Goal: Find specific page/section: Find specific page/section

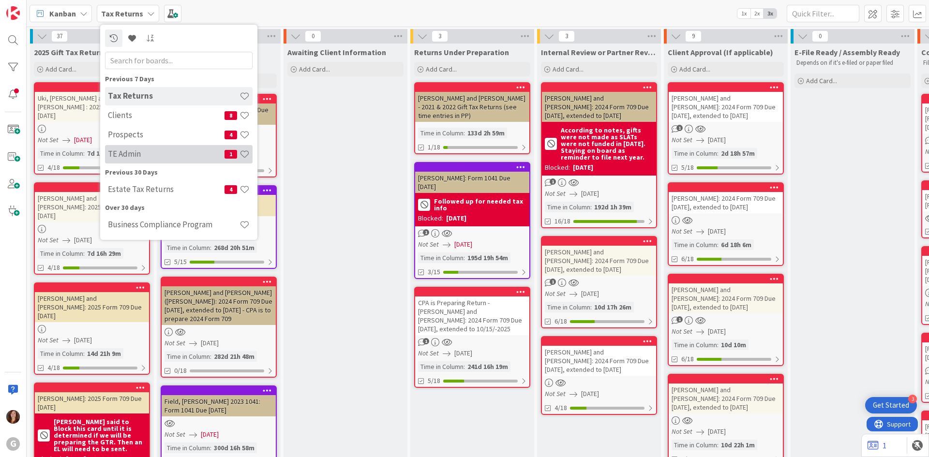
click at [135, 153] on h4 "TE Admin" at bounding box center [166, 154] width 117 height 10
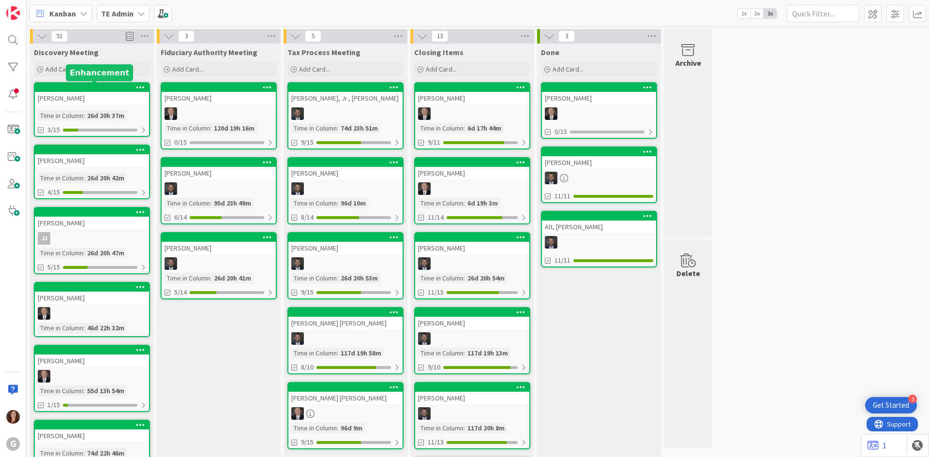
click at [82, 88] on div at bounding box center [94, 87] width 110 height 7
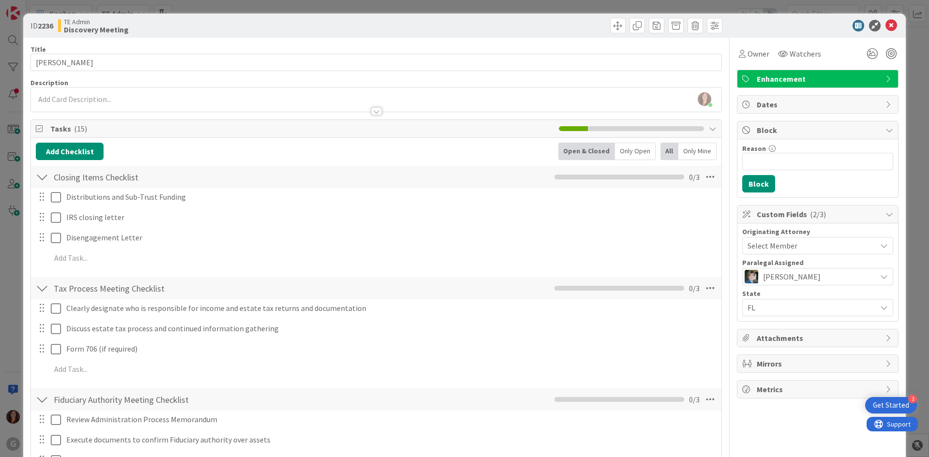
click at [805, 111] on div "Dates" at bounding box center [817, 104] width 161 height 17
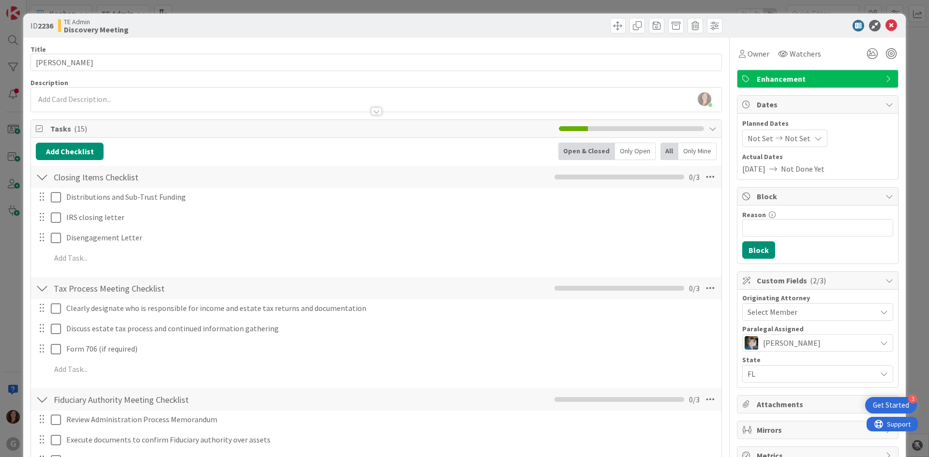
click at [116, 53] on div "Title 16 / 128" at bounding box center [375, 49] width 691 height 9
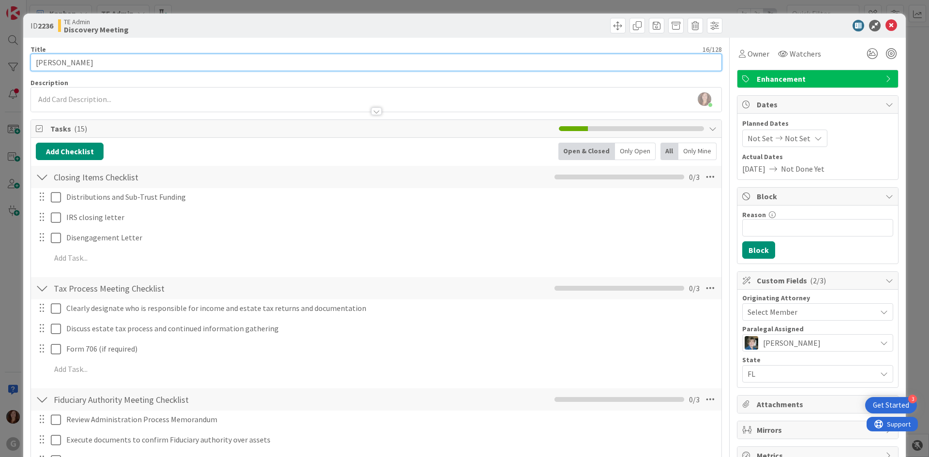
click at [122, 63] on input "[PERSON_NAME]" at bounding box center [375, 62] width 691 height 17
type input "[PERSON_NAME]:"
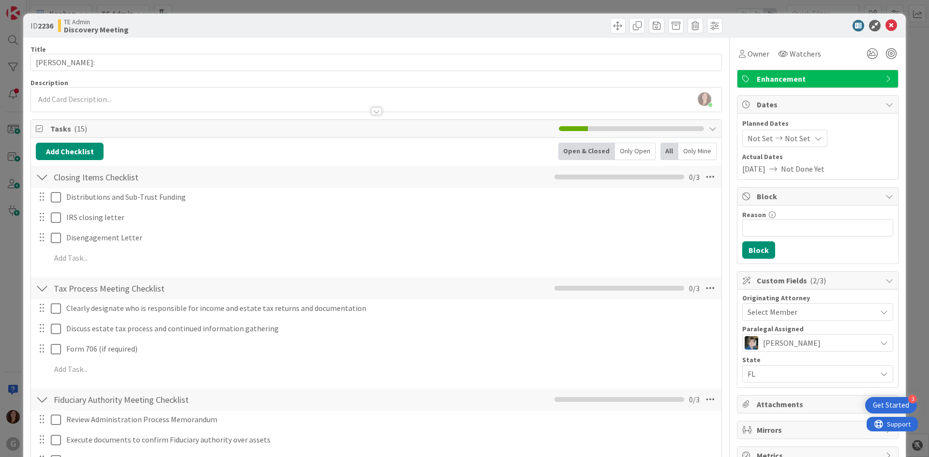
click at [884, 32] on div "ID 2236 TE Admin Discovery Meeting" at bounding box center [464, 26] width 883 height 24
click at [885, 30] on icon at bounding box center [891, 26] width 12 height 12
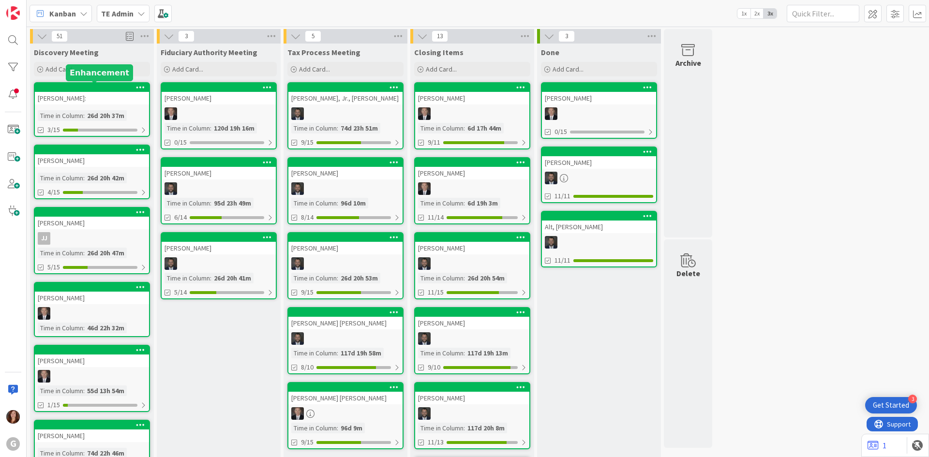
click at [88, 87] on div at bounding box center [94, 87] width 110 height 7
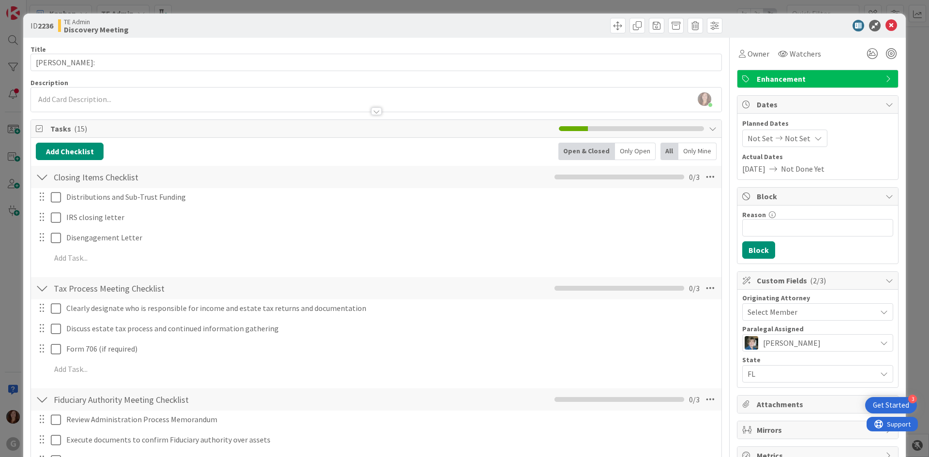
click at [800, 311] on div "Select Member" at bounding box center [812, 312] width 129 height 12
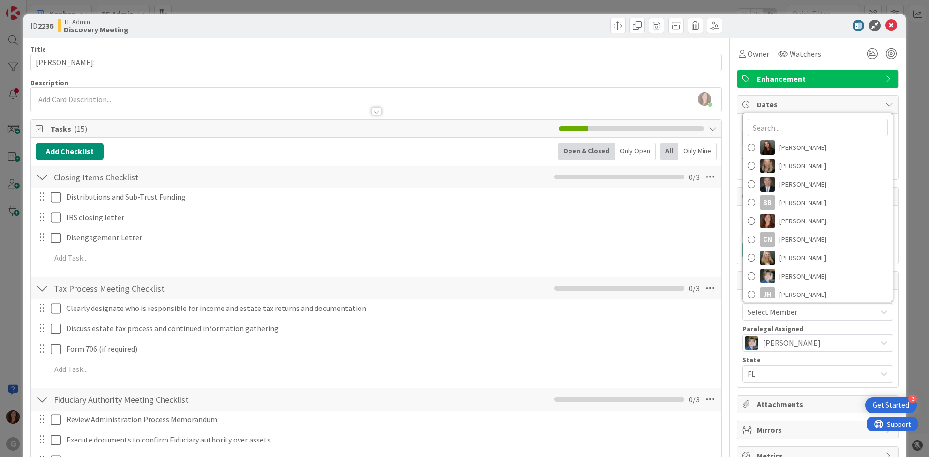
click at [190, 107] on div at bounding box center [376, 107] width 690 height 10
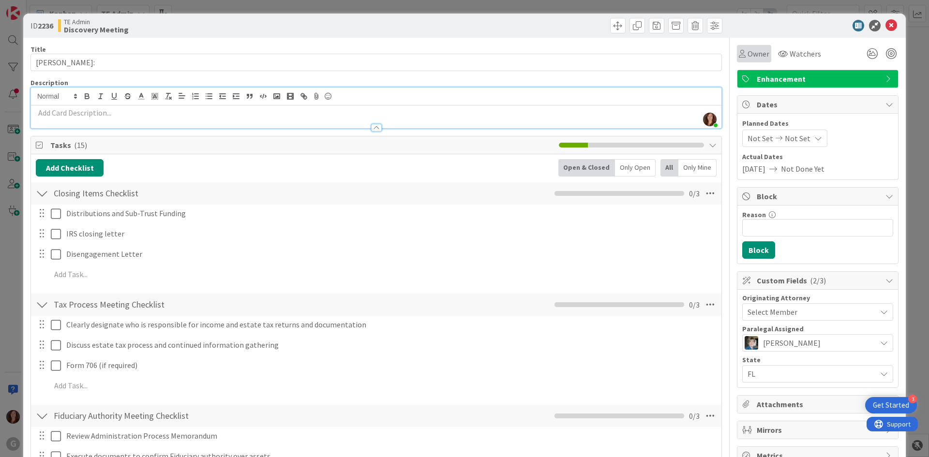
click at [753, 53] on span "Owner" at bounding box center [759, 54] width 22 height 12
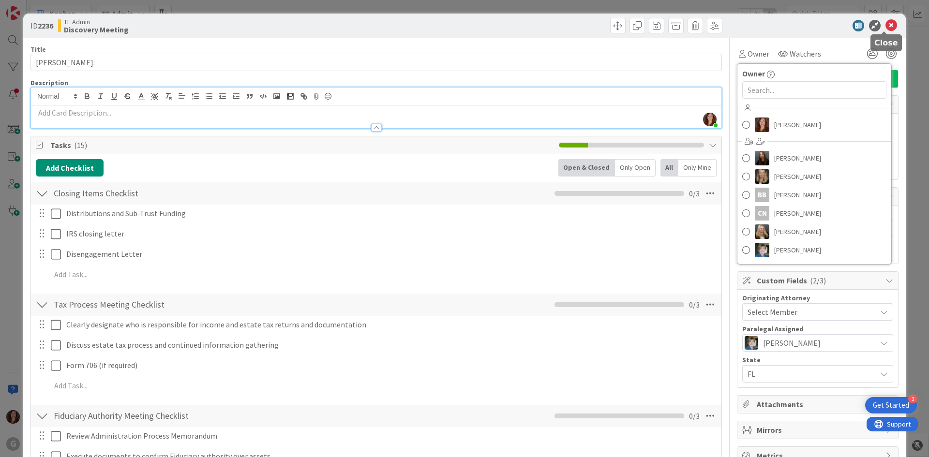
click at [885, 29] on icon at bounding box center [891, 26] width 12 height 12
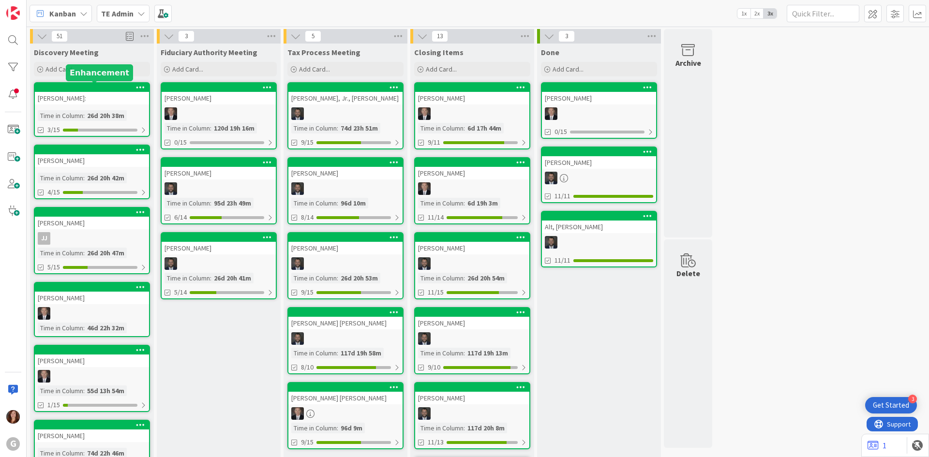
click at [91, 90] on div at bounding box center [94, 87] width 110 height 7
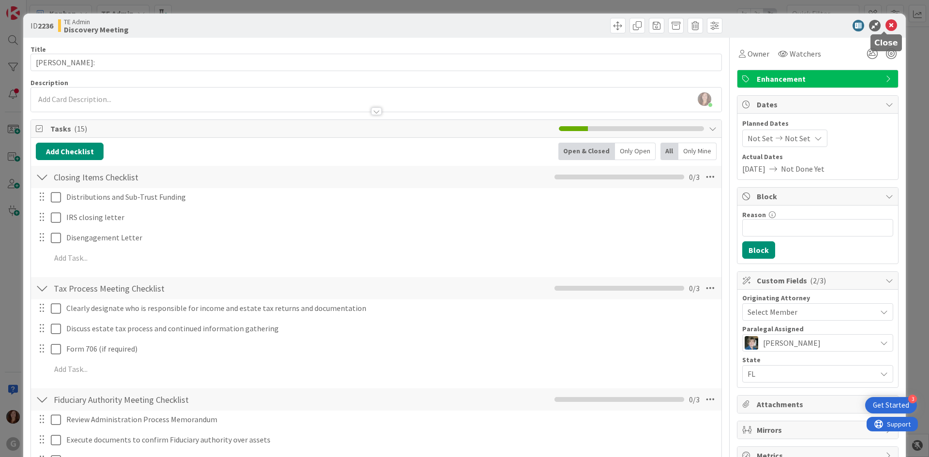
click at [887, 26] on icon at bounding box center [891, 26] width 12 height 12
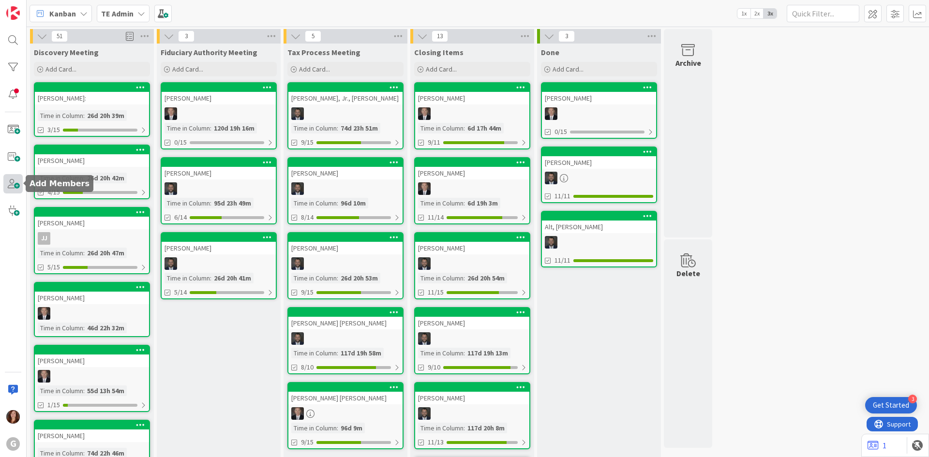
click at [14, 190] on span at bounding box center [12, 183] width 19 height 19
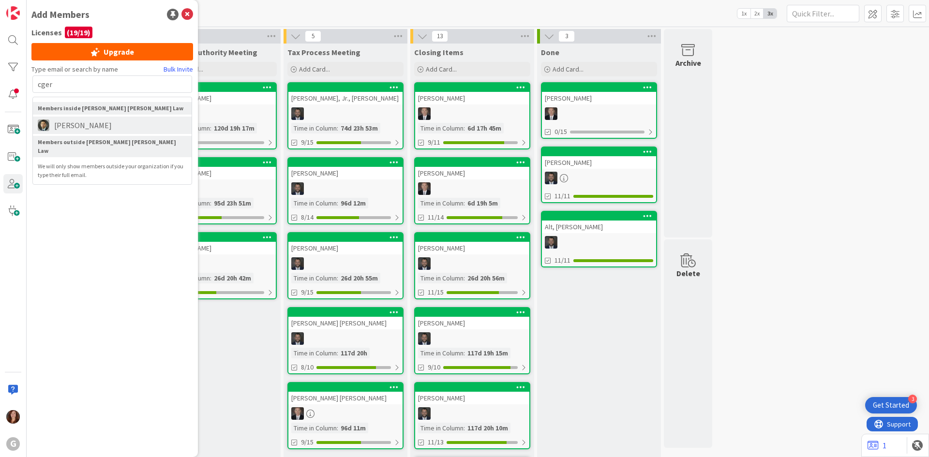
type input "cger"
click at [82, 129] on span "[PERSON_NAME]" at bounding box center [82, 126] width 67 height 12
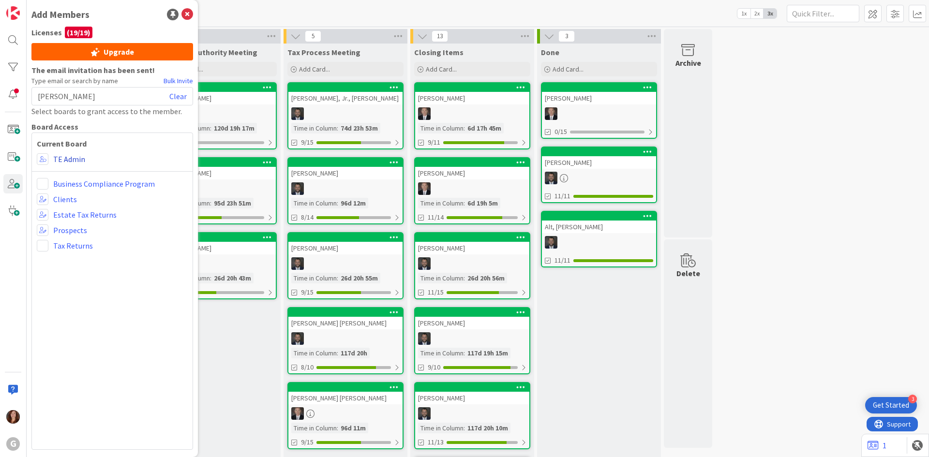
click at [64, 158] on link "TE Admin" at bounding box center [69, 159] width 32 height 12
click at [190, 12] on icon at bounding box center [187, 15] width 12 height 12
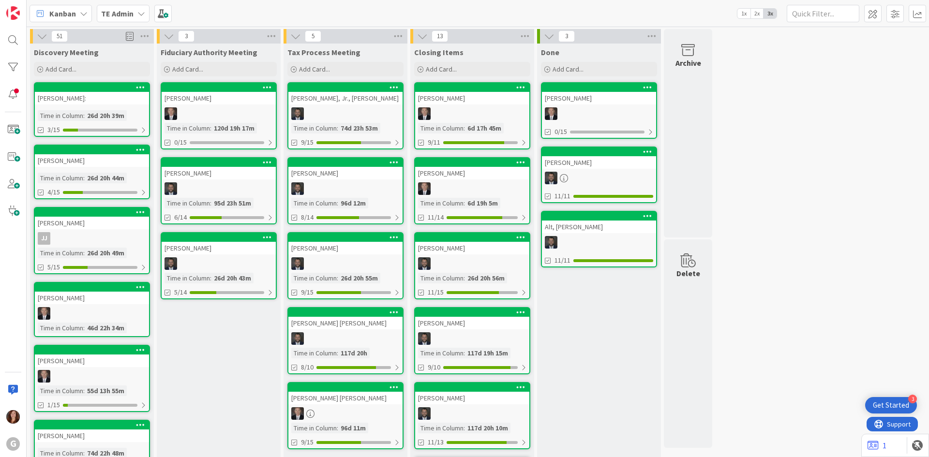
click at [65, 96] on div "[PERSON_NAME]:" at bounding box center [92, 98] width 114 height 13
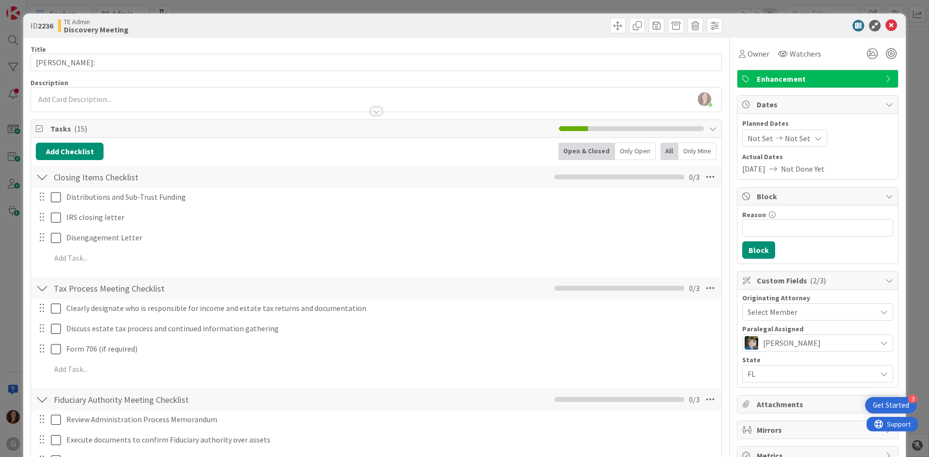
click at [756, 310] on span "Select Member" at bounding box center [773, 312] width 50 height 12
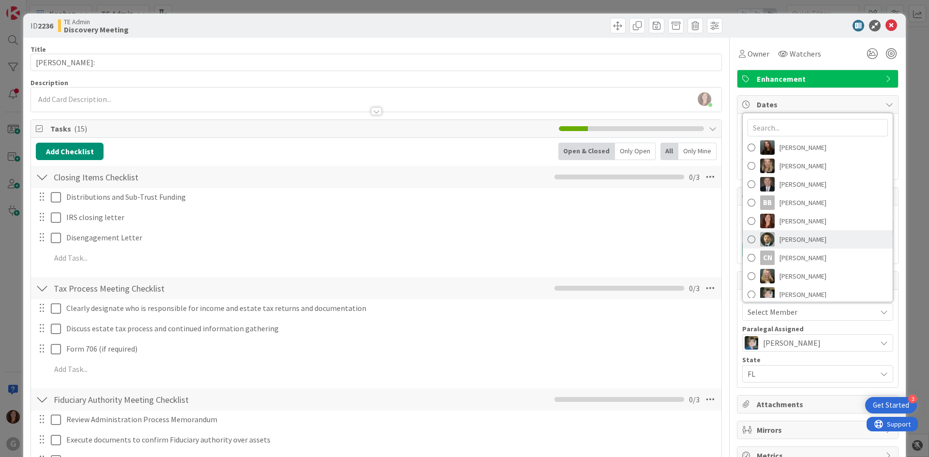
click at [768, 238] on link "[PERSON_NAME]" at bounding box center [818, 239] width 150 height 18
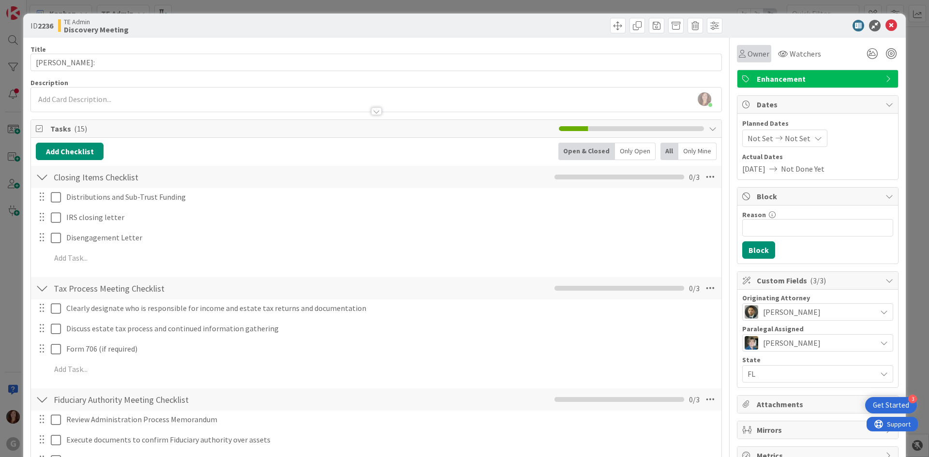
click at [748, 54] on span "Owner" at bounding box center [759, 54] width 22 height 12
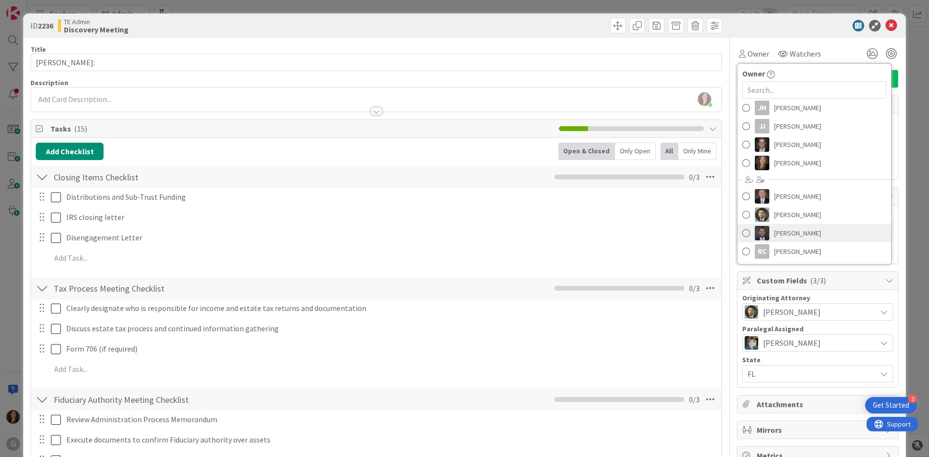
scroll to position [161, 0]
click at [774, 219] on span "[PERSON_NAME]" at bounding box center [797, 214] width 47 height 15
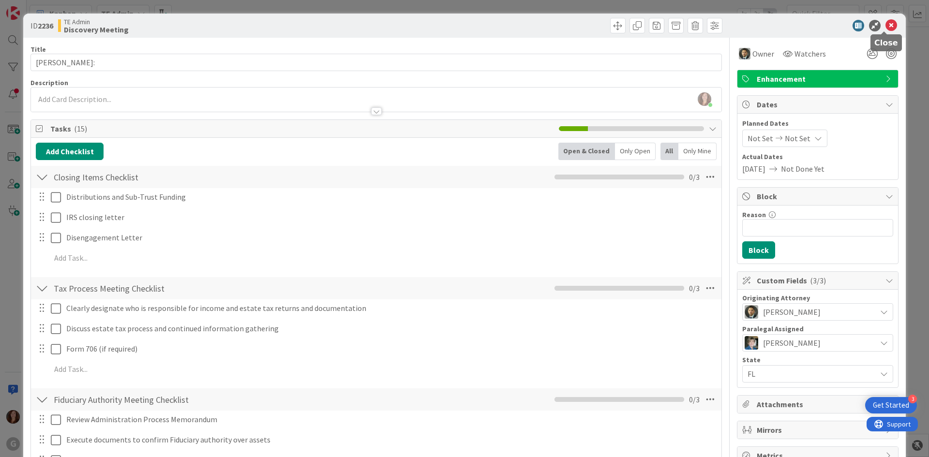
click at [886, 27] on icon at bounding box center [891, 26] width 12 height 12
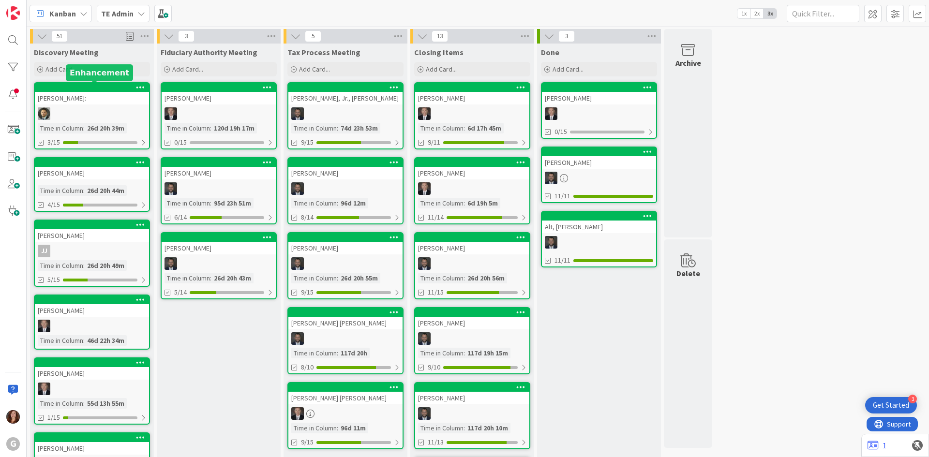
click at [80, 88] on div at bounding box center [94, 87] width 110 height 7
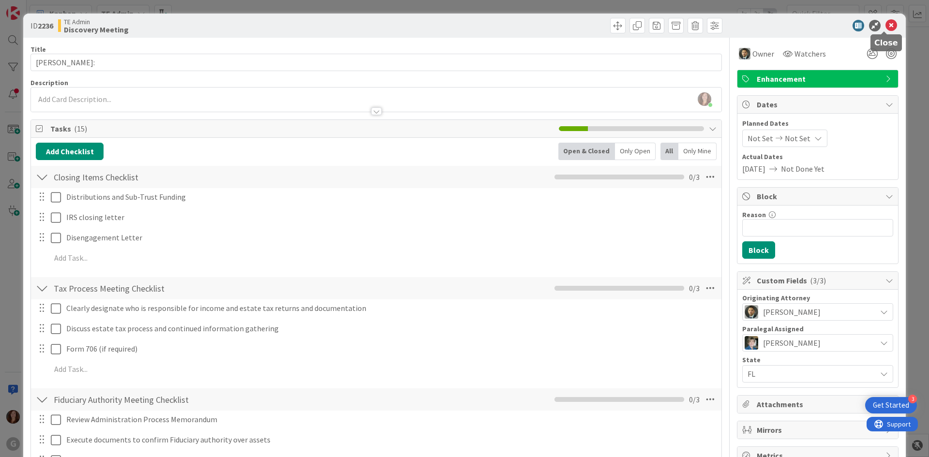
click at [885, 28] on icon at bounding box center [891, 26] width 12 height 12
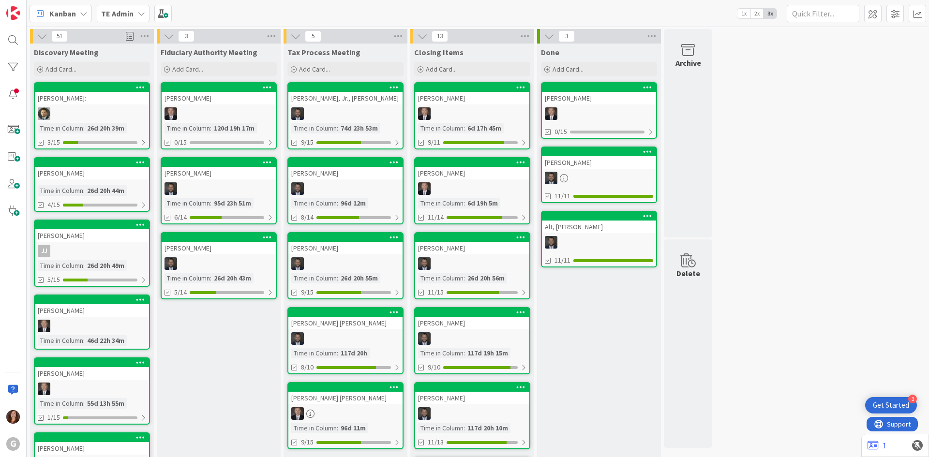
click at [120, 17] on b "TE Admin" at bounding box center [117, 14] width 32 height 10
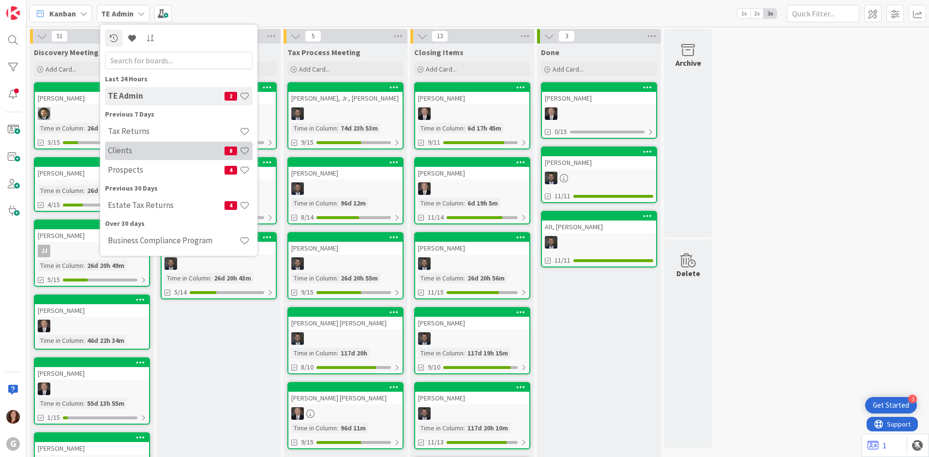
click at [123, 152] on h4 "Clients" at bounding box center [166, 151] width 117 height 10
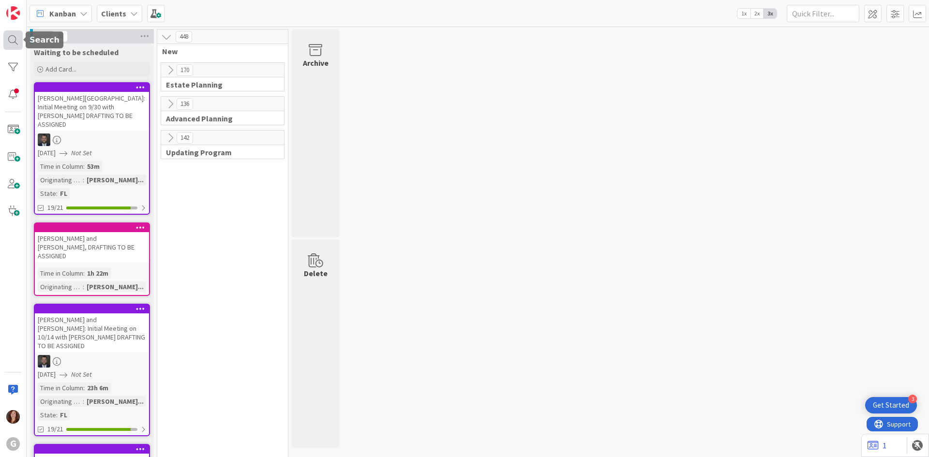
click at [15, 37] on div at bounding box center [12, 39] width 19 height 19
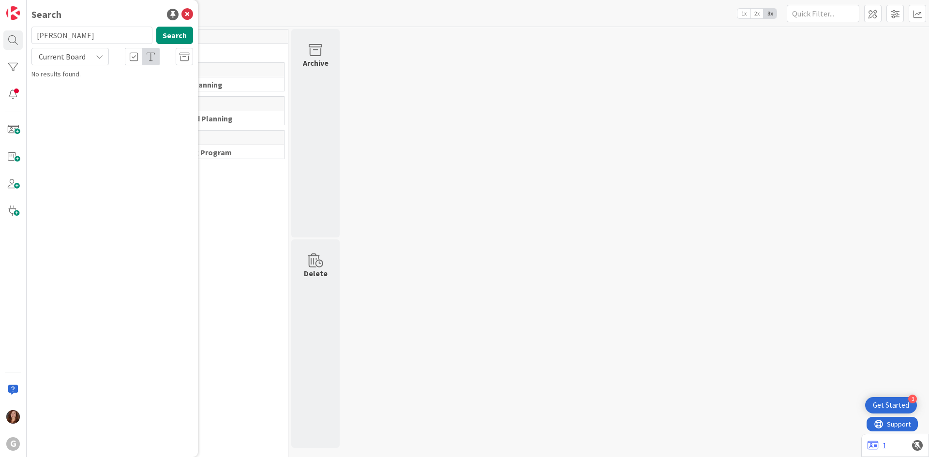
drag, startPoint x: 93, startPoint y: 39, endPoint x: 30, endPoint y: 33, distance: 62.7
click at [30, 33] on div "[PERSON_NAME] Search" at bounding box center [112, 37] width 173 height 21
type input "[PERSON_NAME]"
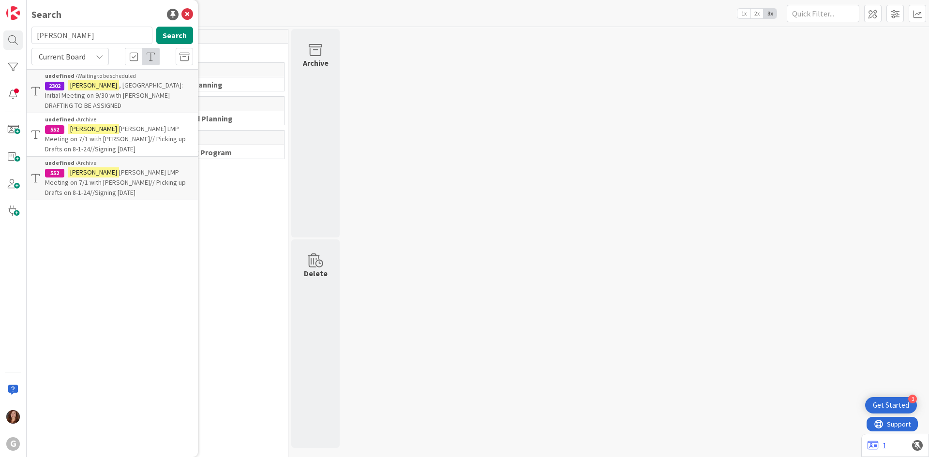
click at [111, 74] on div "undefined › Waiting to be scheduled" at bounding box center [119, 76] width 148 height 9
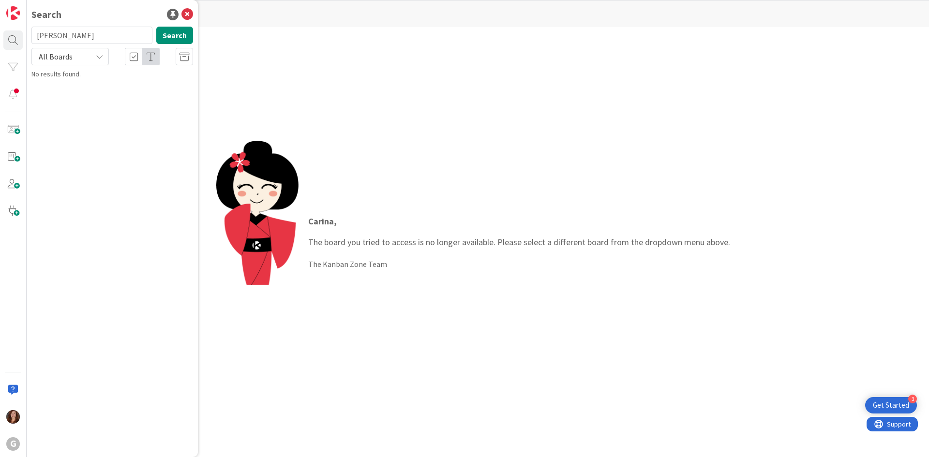
click at [570, 109] on div "Carina , The board you tried to access is no longer available. Please select a …" at bounding box center [478, 242] width 902 height 430
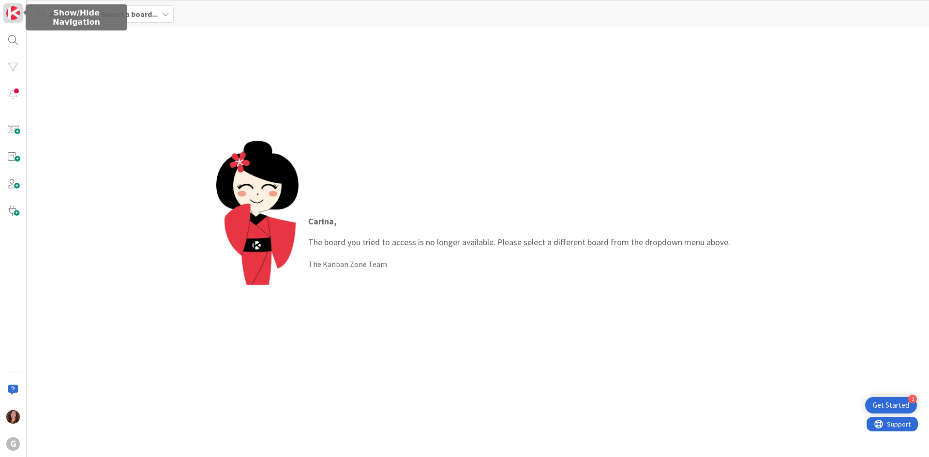
click at [19, 17] on img at bounding box center [13, 13] width 14 height 14
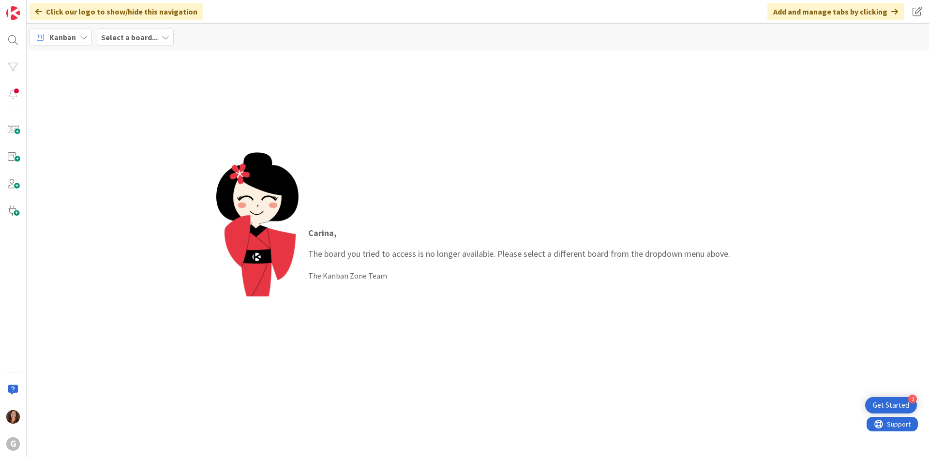
click at [721, 102] on div "Carina , The board you tried to access is no longer available. Please select a …" at bounding box center [478, 253] width 902 height 407
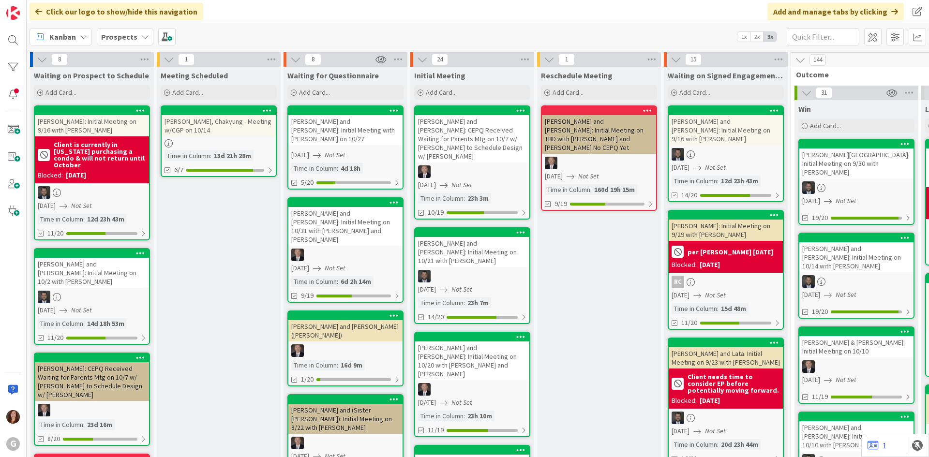
click at [118, 35] on b "Prospects" at bounding box center [119, 37] width 36 height 10
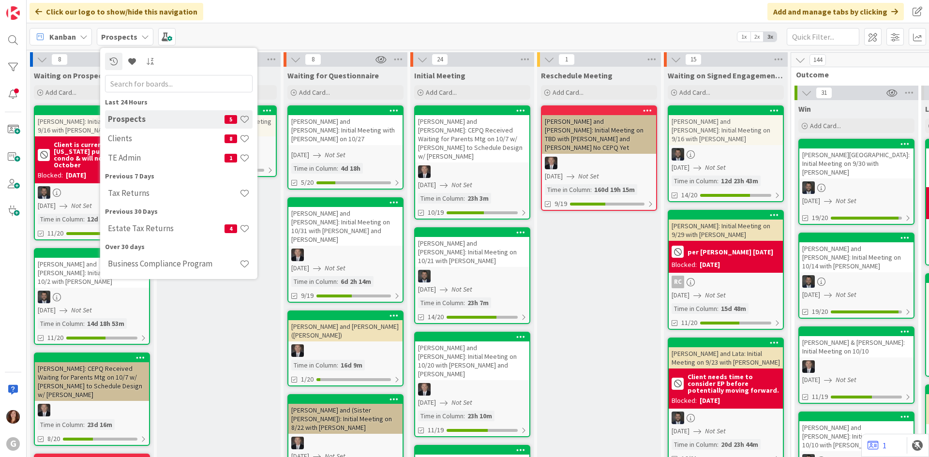
click at [116, 134] on h4 "Clients" at bounding box center [166, 139] width 117 height 10
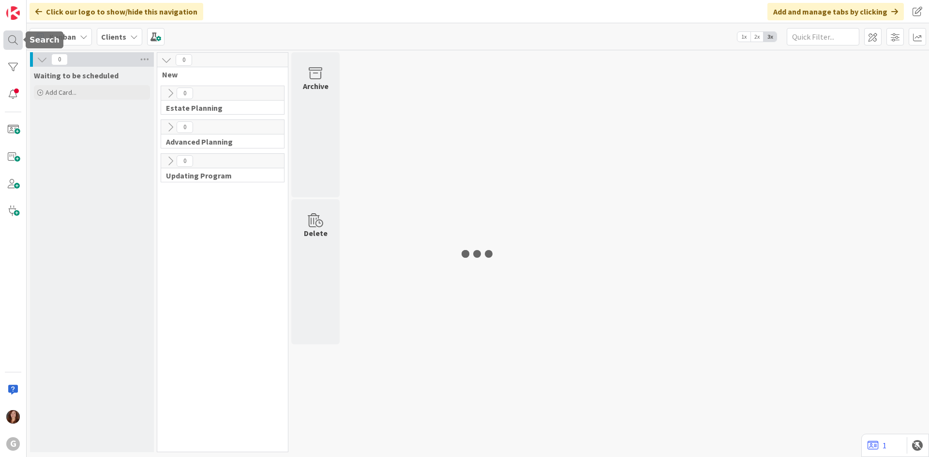
click at [11, 42] on div at bounding box center [12, 39] width 19 height 19
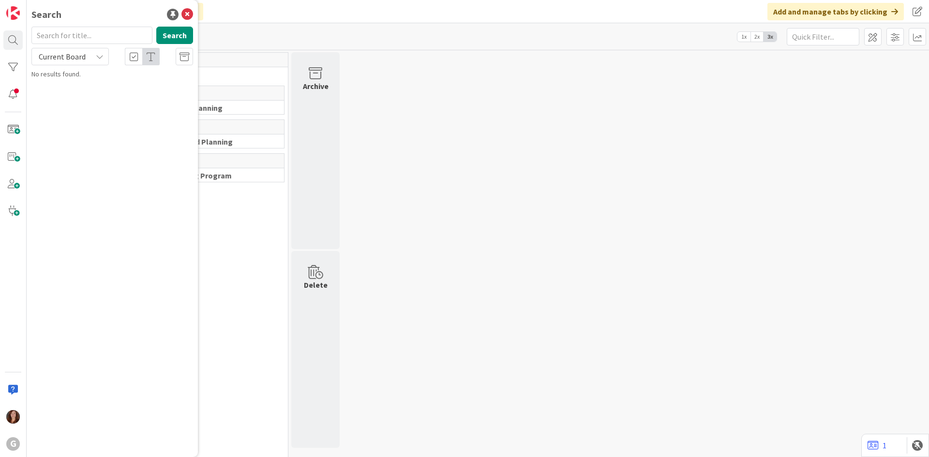
click at [94, 40] on input "text" at bounding box center [91, 35] width 121 height 17
type input "[PERSON_NAME]"
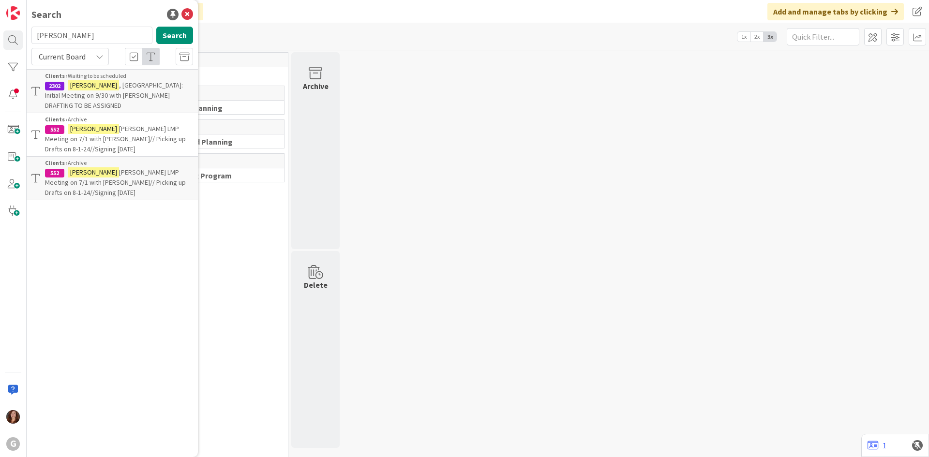
click at [119, 85] on span ", [GEOGRAPHIC_DATA]: Initial Meeting on 9/30 with [PERSON_NAME] DRAFTING TO BE …" at bounding box center [114, 95] width 138 height 29
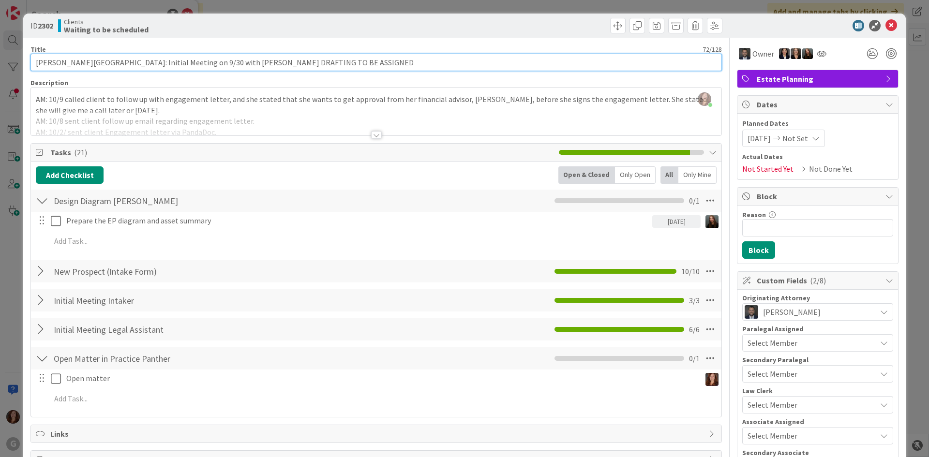
drag, startPoint x: 120, startPoint y: 62, endPoint x: 94, endPoint y: 60, distance: 26.2
click at [94, 60] on input "[PERSON_NAME][GEOGRAPHIC_DATA]: Initial Meeting on 9/30 with [PERSON_NAME] DRAF…" at bounding box center [375, 62] width 691 height 17
type input "Rosen, Bari: Initial on 9/30 with Jonas DRAFTING TO BE ASSIGNED"
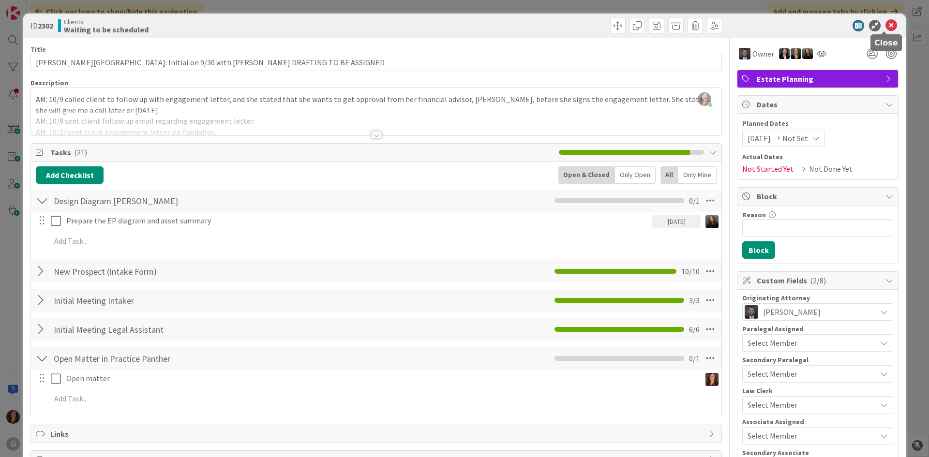
click at [885, 28] on icon at bounding box center [891, 26] width 12 height 12
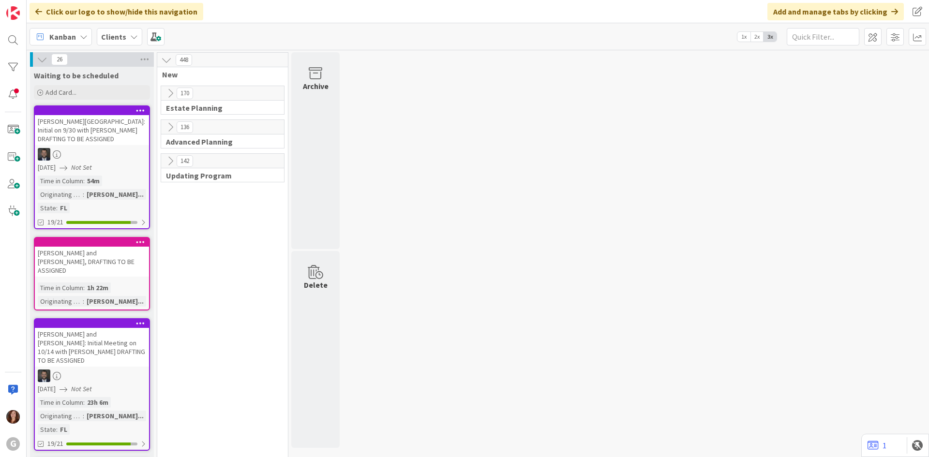
click at [117, 38] on b "Clients" at bounding box center [113, 37] width 25 height 10
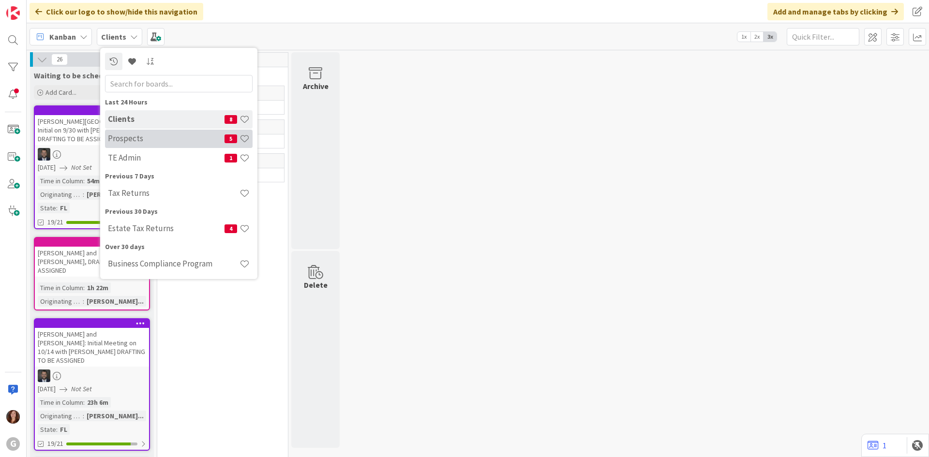
click at [121, 142] on h4 "Prospects" at bounding box center [166, 139] width 117 height 10
